Goal: Transaction & Acquisition: Purchase product/service

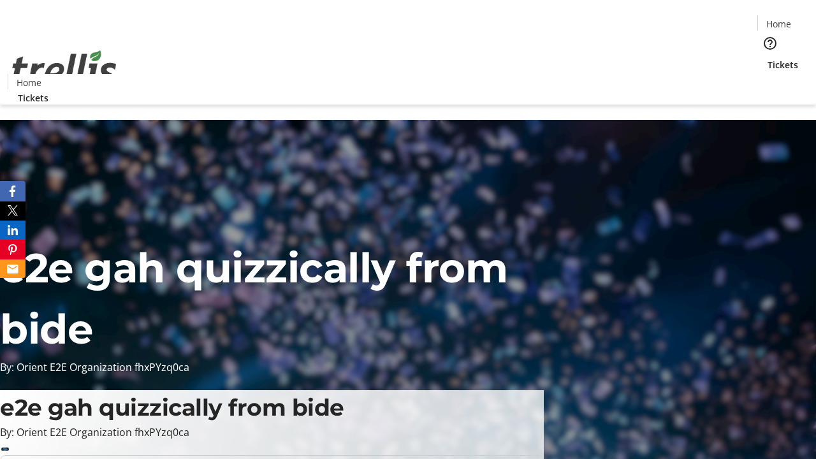
click at [768, 58] on span "Tickets" at bounding box center [783, 64] width 31 height 13
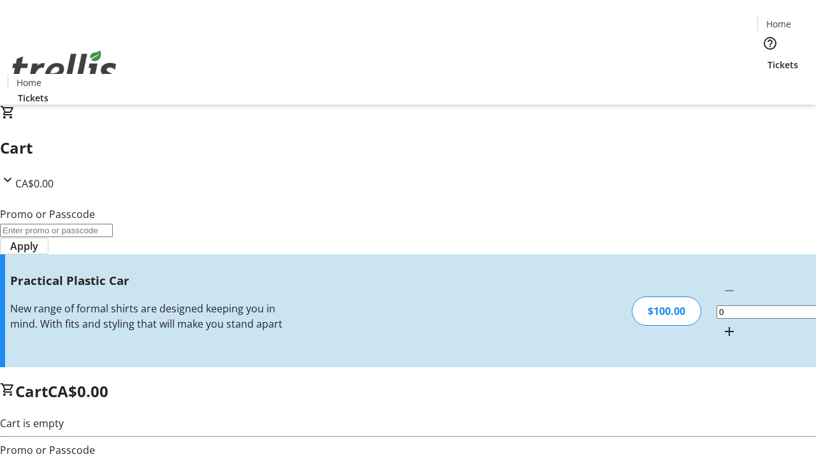
click at [722, 324] on mat-icon "Increment by one" at bounding box center [729, 331] width 15 height 15
type input "1"
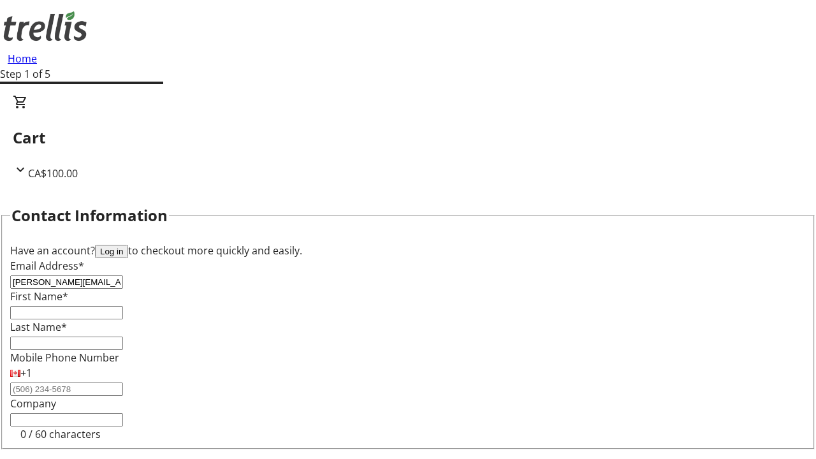
type input "[PERSON_NAME][EMAIL_ADDRESS][DOMAIN_NAME]"
type input "[PERSON_NAME]"
type input "Upton"
